Goal: Task Accomplishment & Management: Use online tool/utility

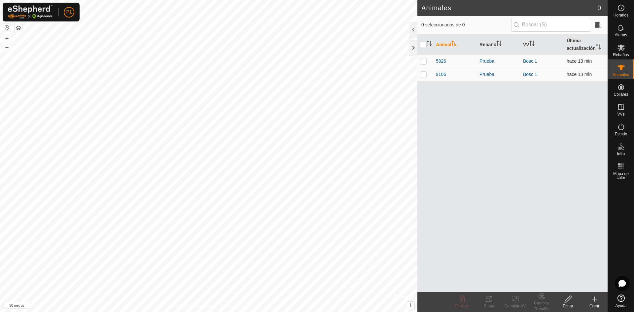
click at [423, 63] on p-checkbox at bounding box center [423, 60] width 7 height 5
checkbox input "true"
click at [423, 74] on p-checkbox at bounding box center [423, 74] width 7 height 5
checkbox input "true"
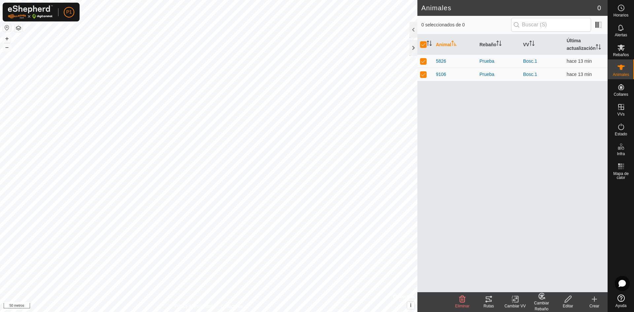
click at [489, 300] on icon at bounding box center [489, 299] width 8 height 8
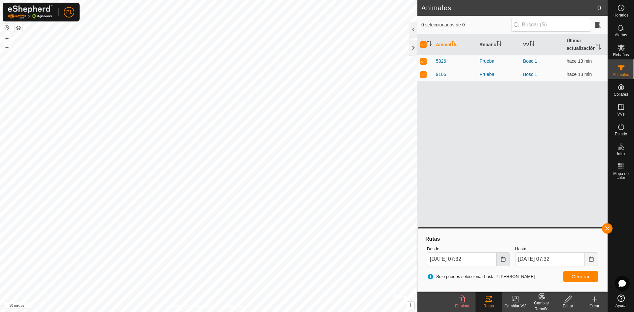
click at [502, 261] on icon "Elija fecha" at bounding box center [503, 259] width 4 height 5
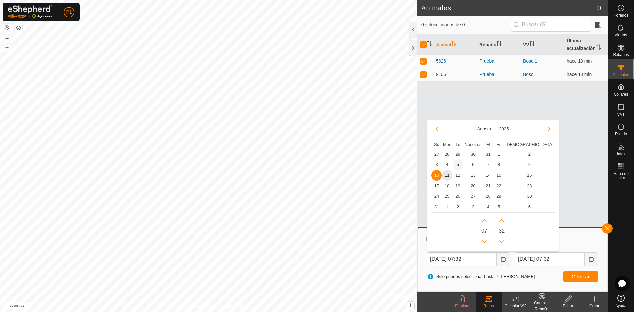
click at [458, 165] on span "5" at bounding box center [458, 164] width 11 height 11
type input "[DATE] 07:32"
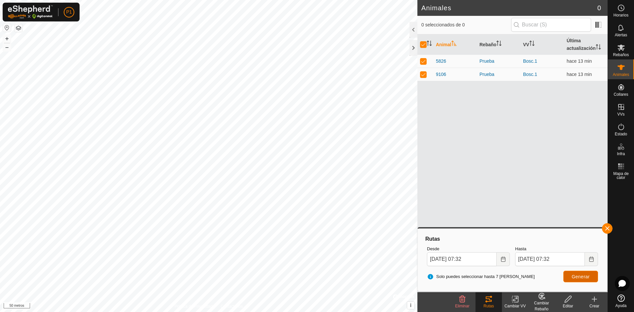
click at [574, 278] on font "Generar" at bounding box center [580, 276] width 18 height 5
click at [421, 46] on input "checkbox" at bounding box center [423, 44] width 7 height 7
checkbox input "false"
